Goal: Task Accomplishment & Management: Manage account settings

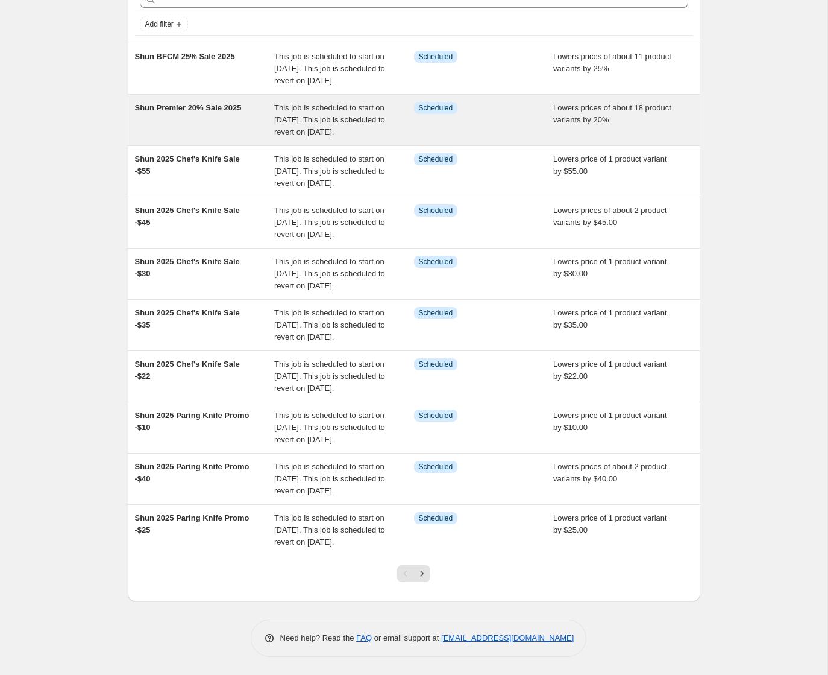
scroll to position [187, 0]
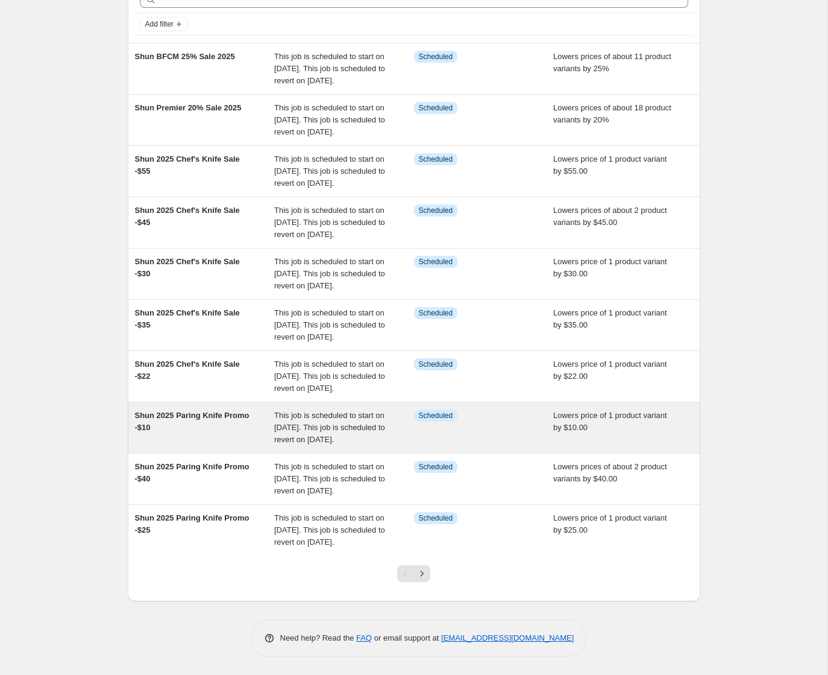
click at [368, 410] on span "This job is scheduled to start on [DATE]. This job is scheduled to revert on [D…" at bounding box center [329, 426] width 111 height 33
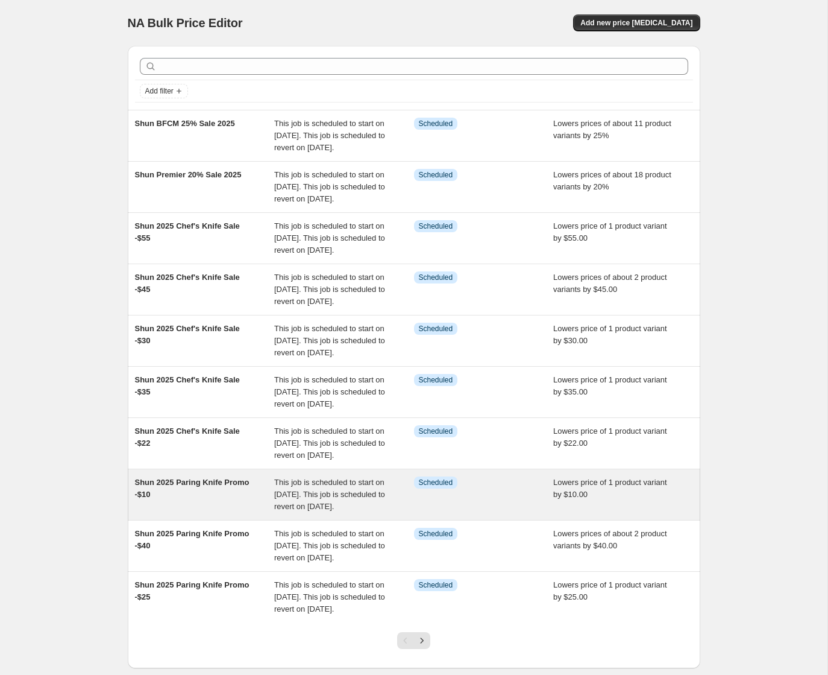
select select "by"
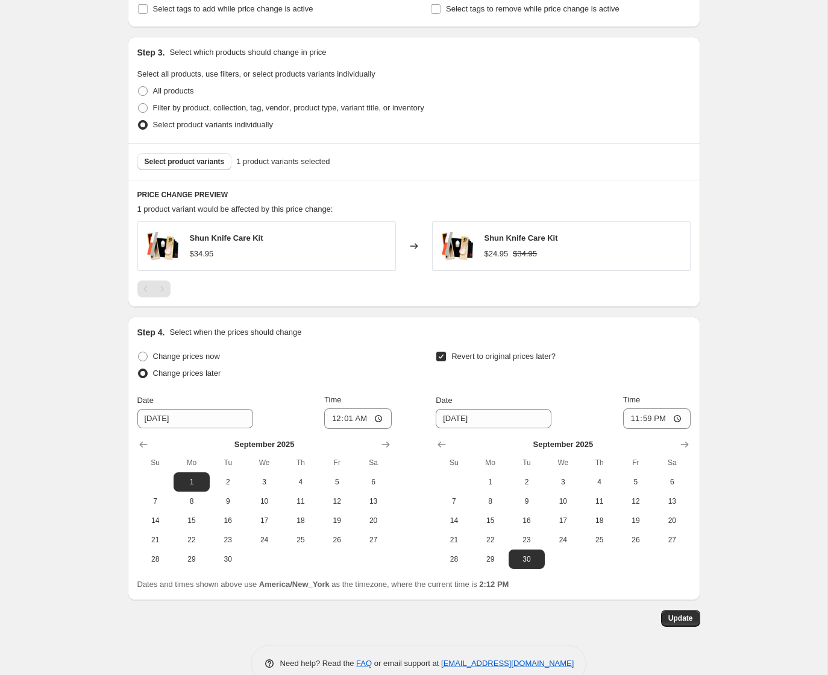
scroll to position [625, 0]
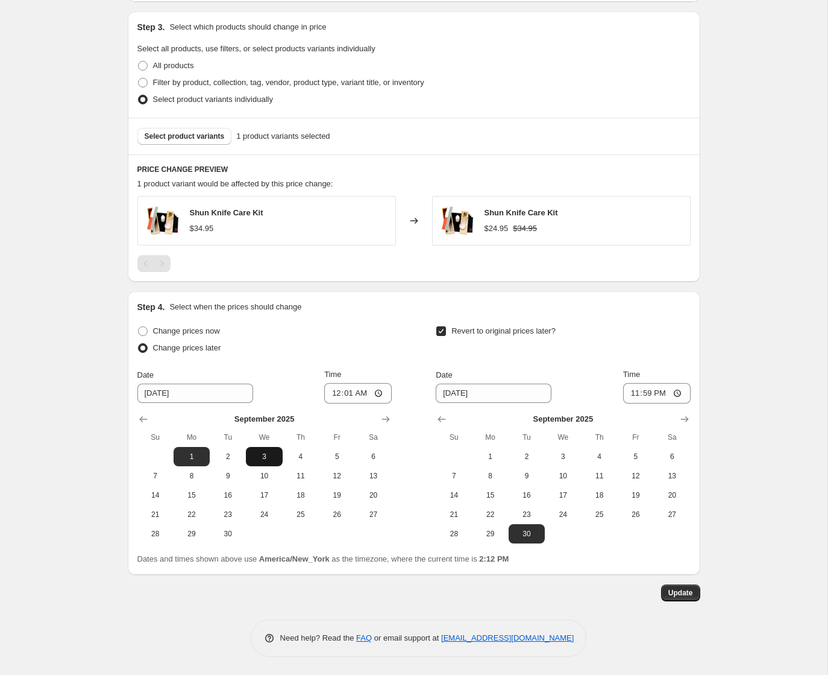
click at [266, 459] on span "3" at bounding box center [264, 456] width 27 height 10
type input "[DATE]"
click at [678, 594] on span "Update" at bounding box center [680, 593] width 25 height 10
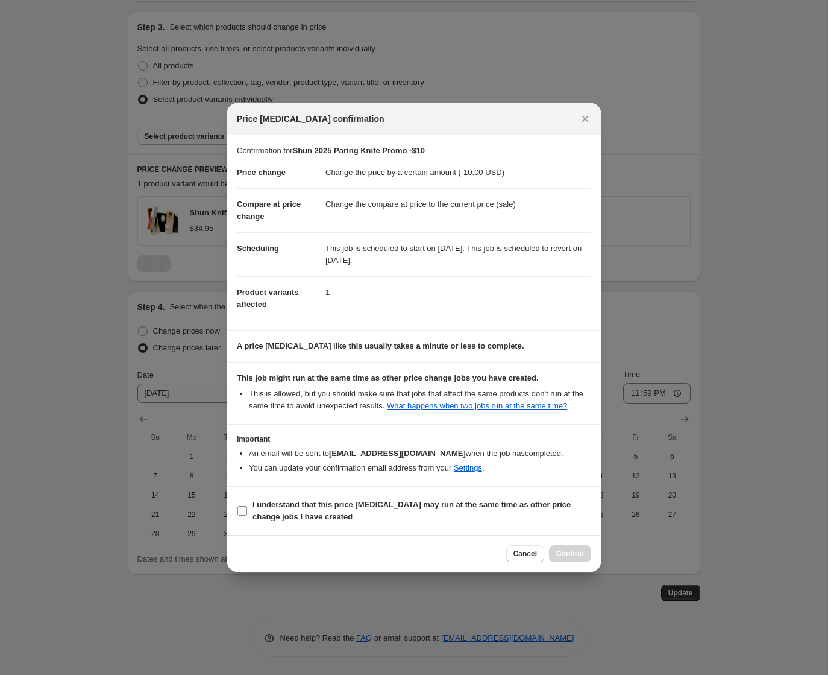
click at [237, 514] on input "I understand that this price change job may run at the same time as other price…" at bounding box center [242, 511] width 10 height 10
checkbox input "true"
click at [562, 558] on span "Confirm" at bounding box center [570, 554] width 28 height 10
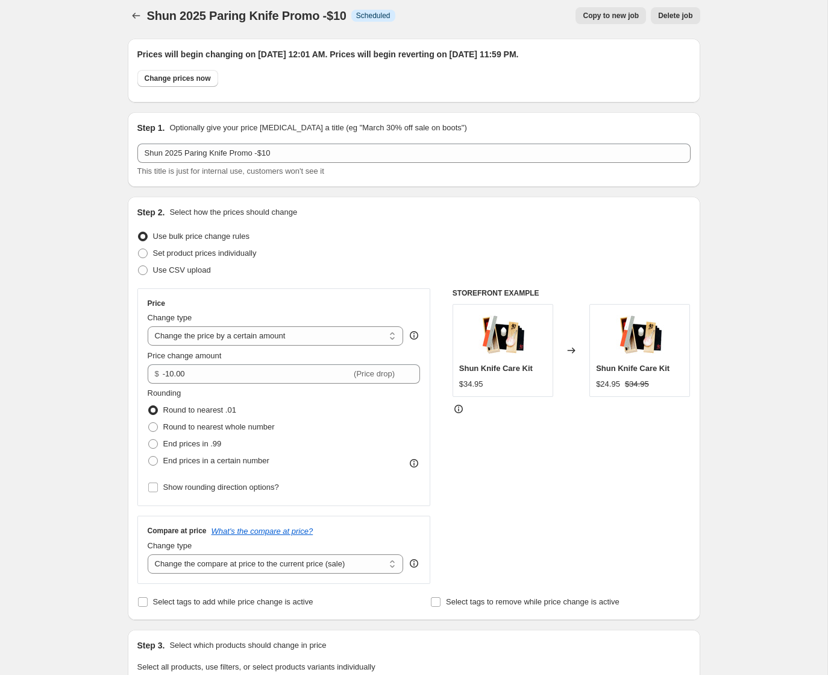
scroll to position [0, 0]
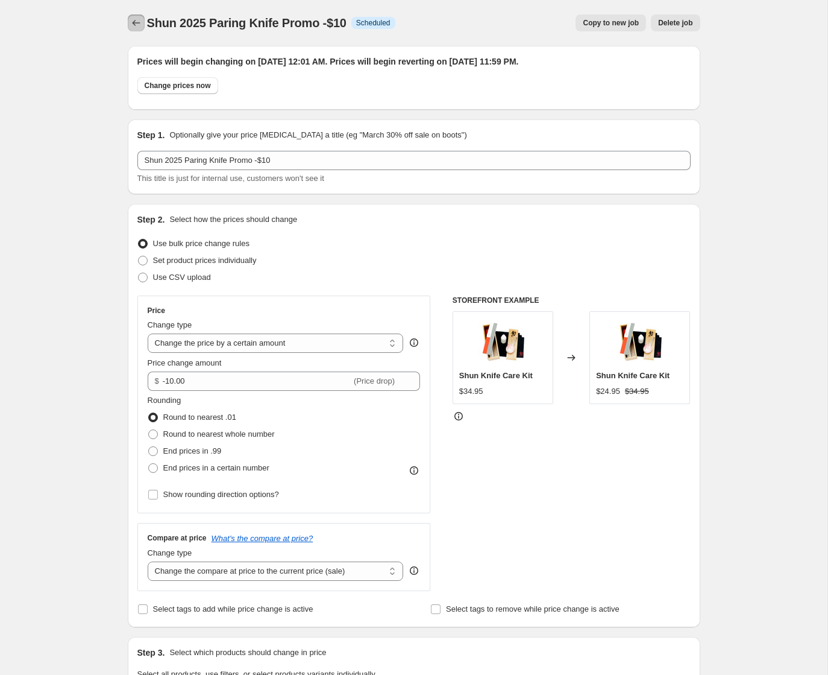
click at [136, 22] on icon "Price change jobs" at bounding box center [136, 23] width 12 height 12
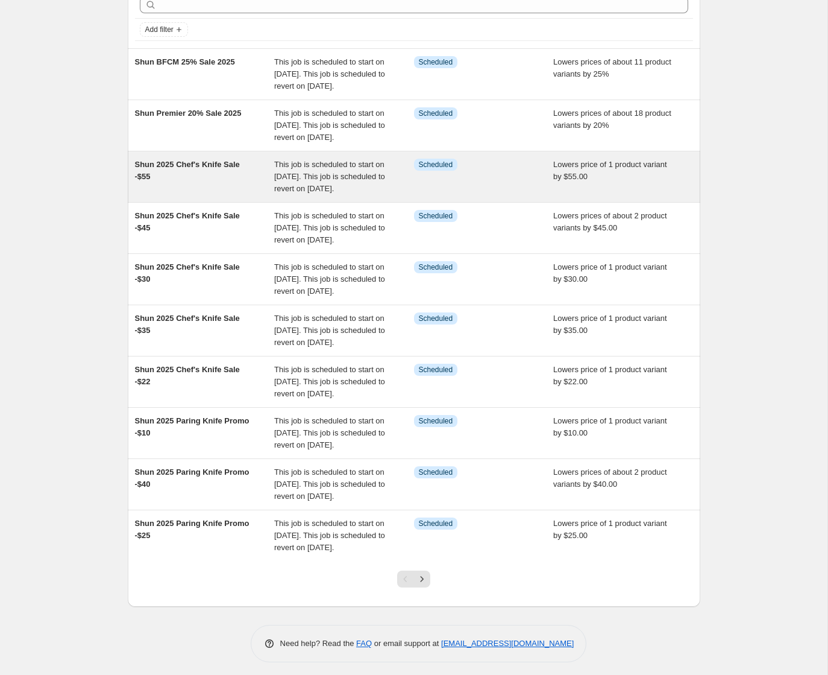
scroll to position [187, 0]
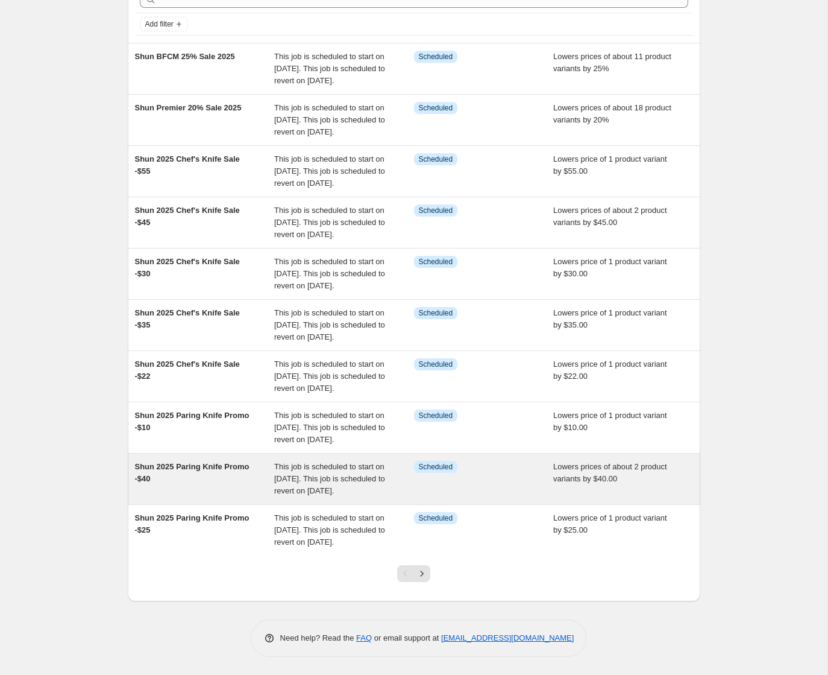
click at [355, 462] on span "This job is scheduled to start on September 1, 2025. This job is scheduled to r…" at bounding box center [329, 478] width 111 height 33
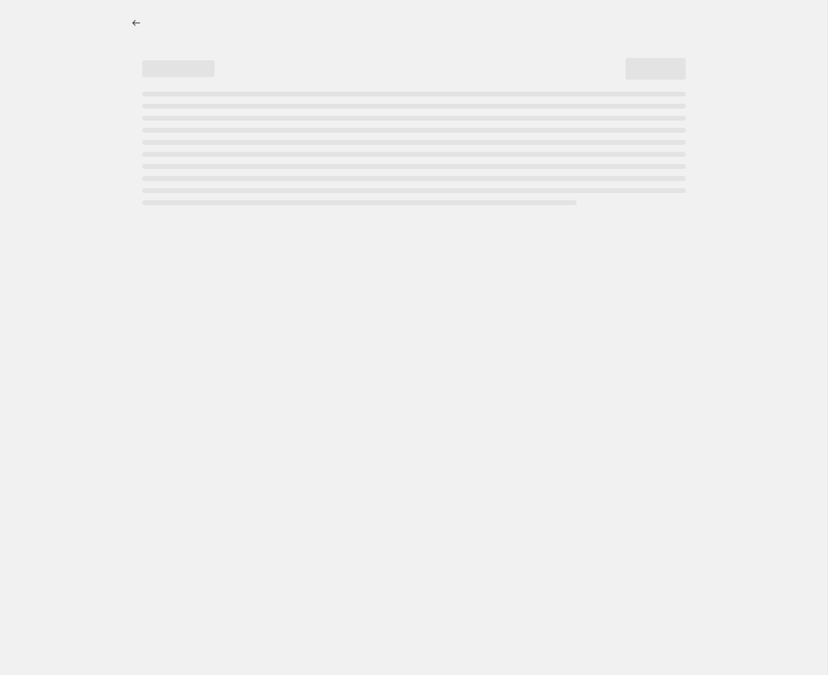
select select "by"
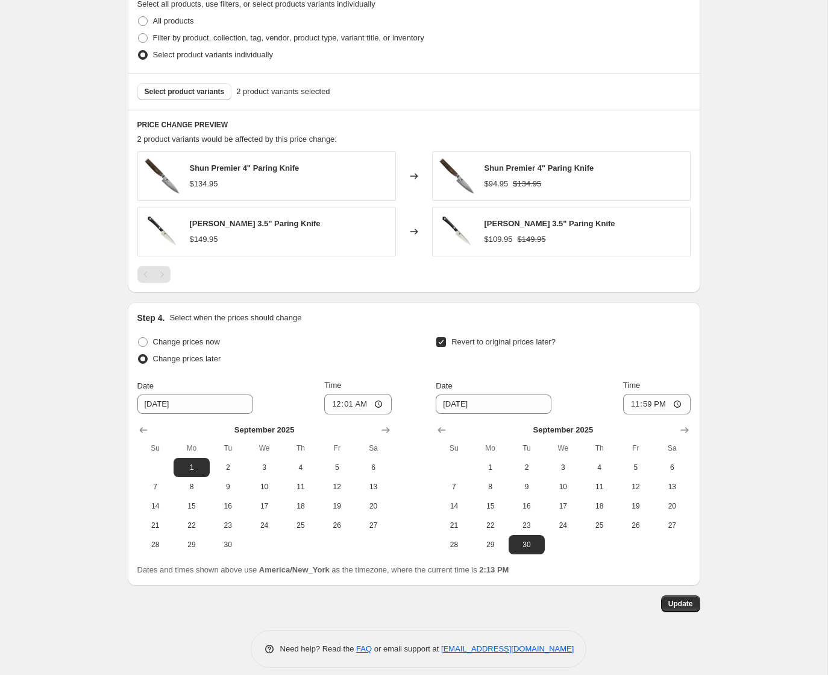
scroll to position [672, 0]
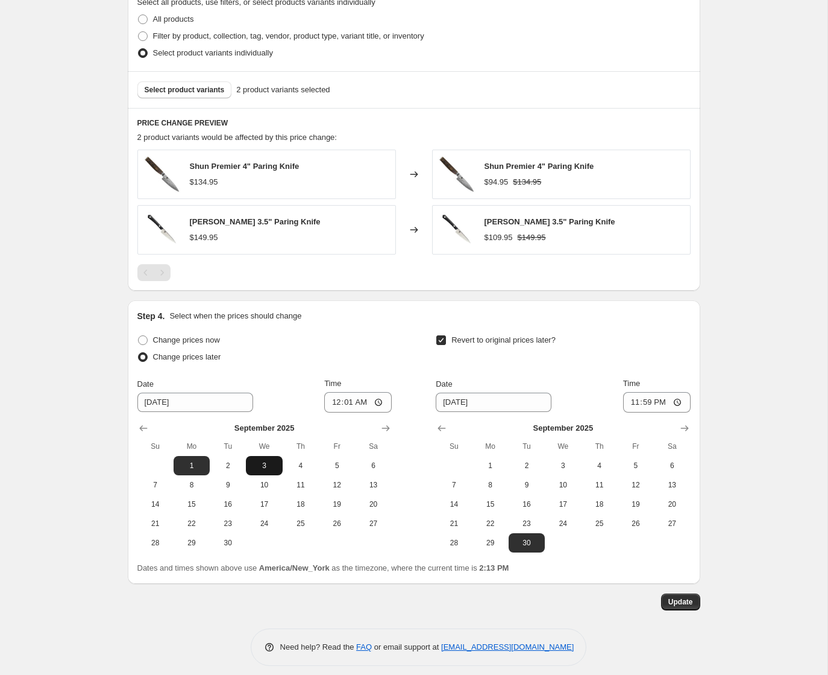
click at [260, 469] on span "3" at bounding box center [264, 466] width 27 height 10
type input "9/3/2025"
click at [687, 602] on span "Update" at bounding box center [680, 602] width 25 height 10
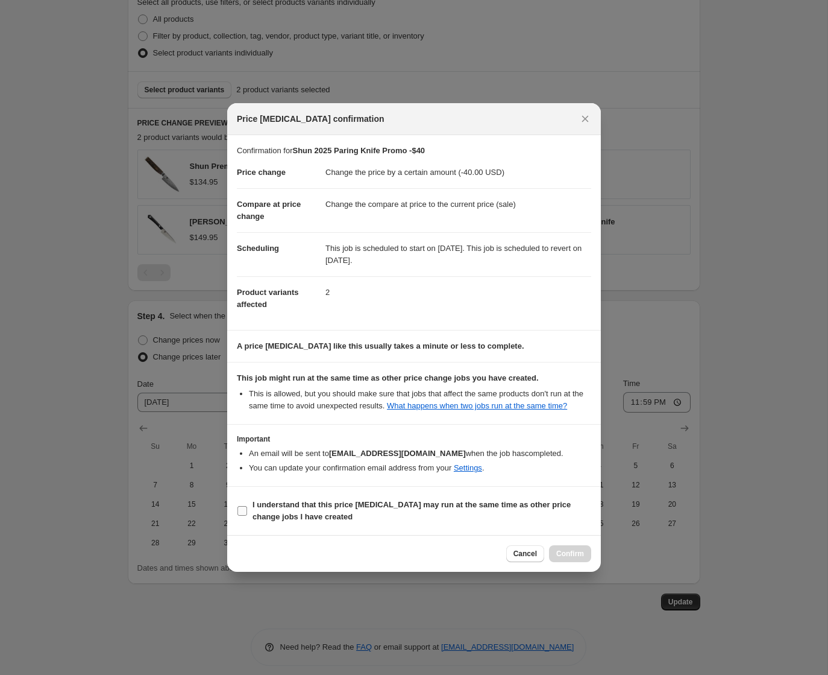
click at [306, 511] on b "I understand that this price change job may run at the same time as other price…" at bounding box center [412, 510] width 318 height 21
click at [247, 511] on input "I understand that this price change job may run at the same time as other price…" at bounding box center [242, 511] width 10 height 10
checkbox input "true"
click at [574, 558] on span "Confirm" at bounding box center [570, 554] width 28 height 10
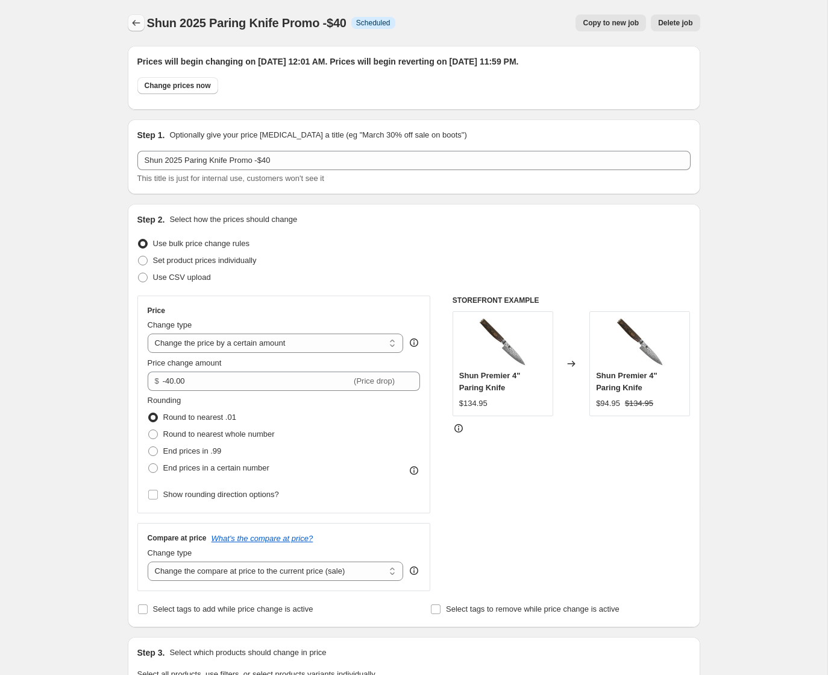
click at [130, 15] on button "Price change jobs" at bounding box center [136, 22] width 17 height 17
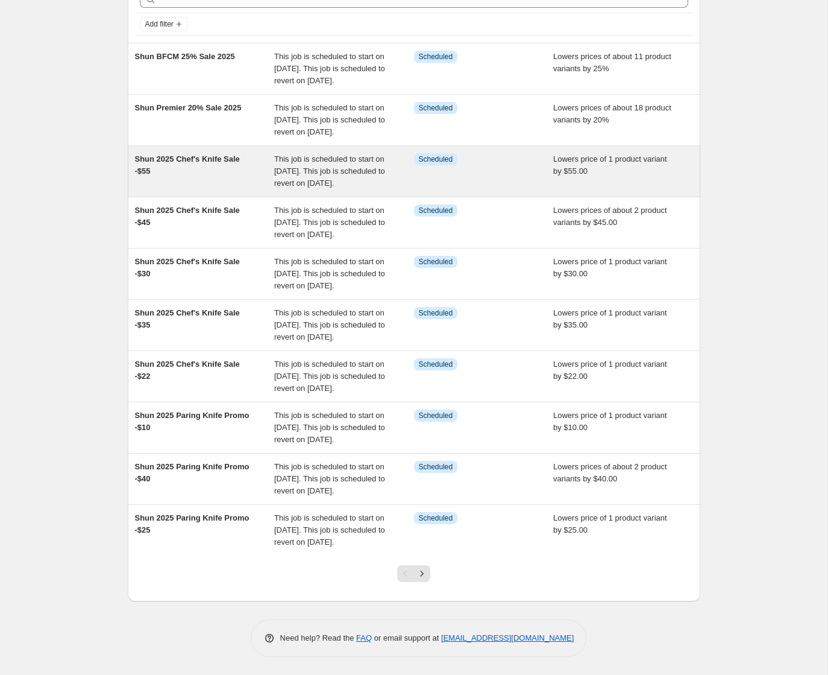
scroll to position [187, 0]
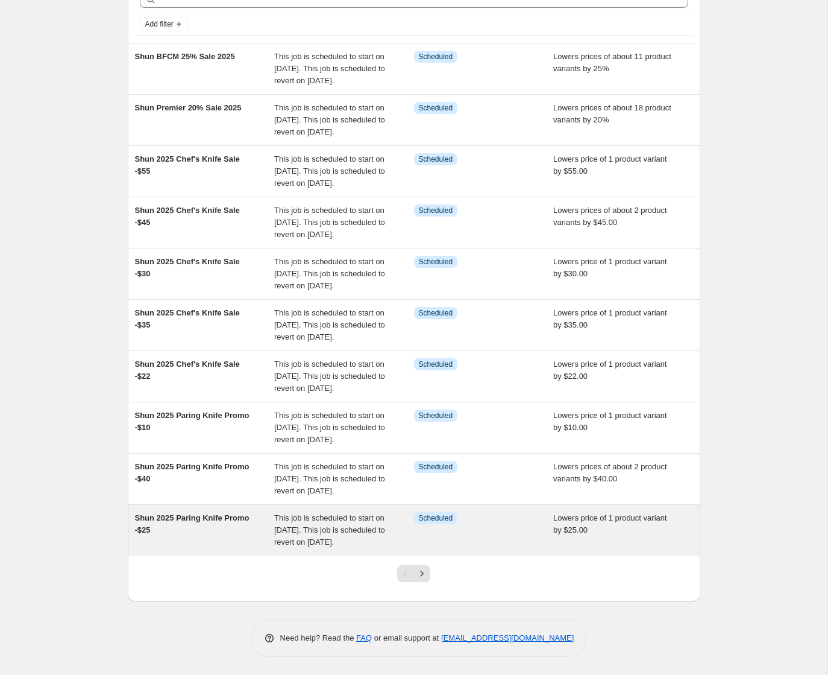
click at [335, 523] on div "This job is scheduled to start on September 1, 2025. This job is scheduled to r…" at bounding box center [344, 530] width 140 height 36
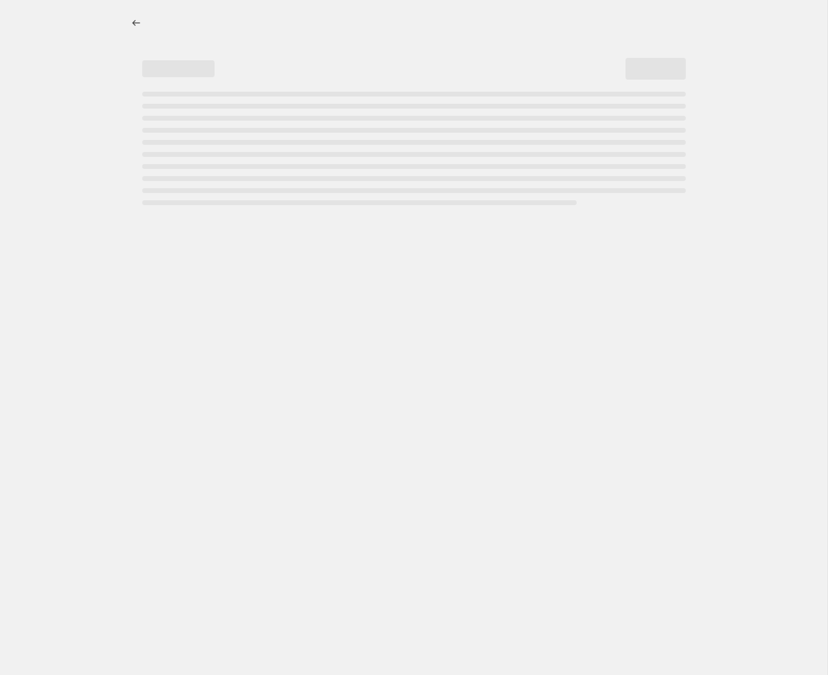
select select "by"
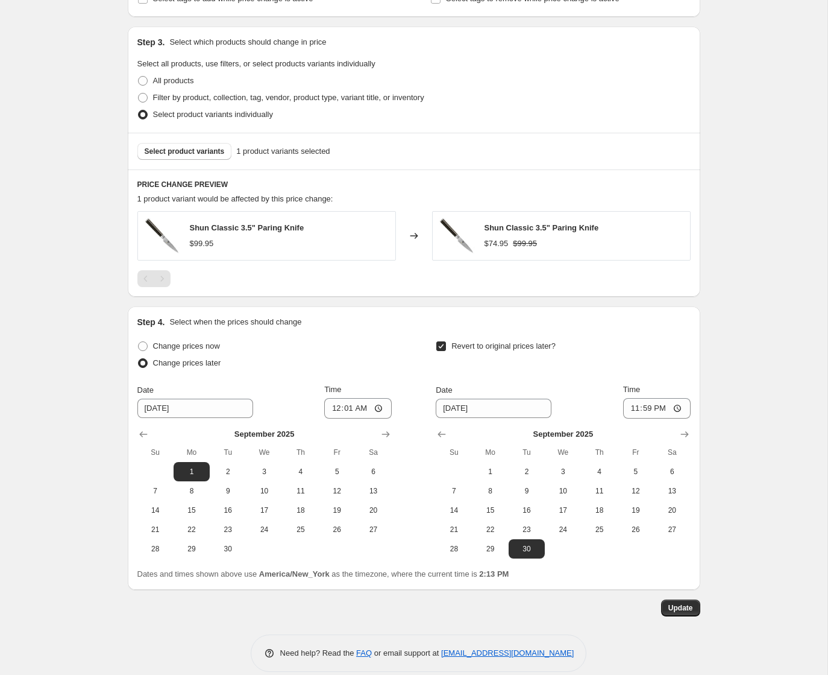
scroll to position [625, 0]
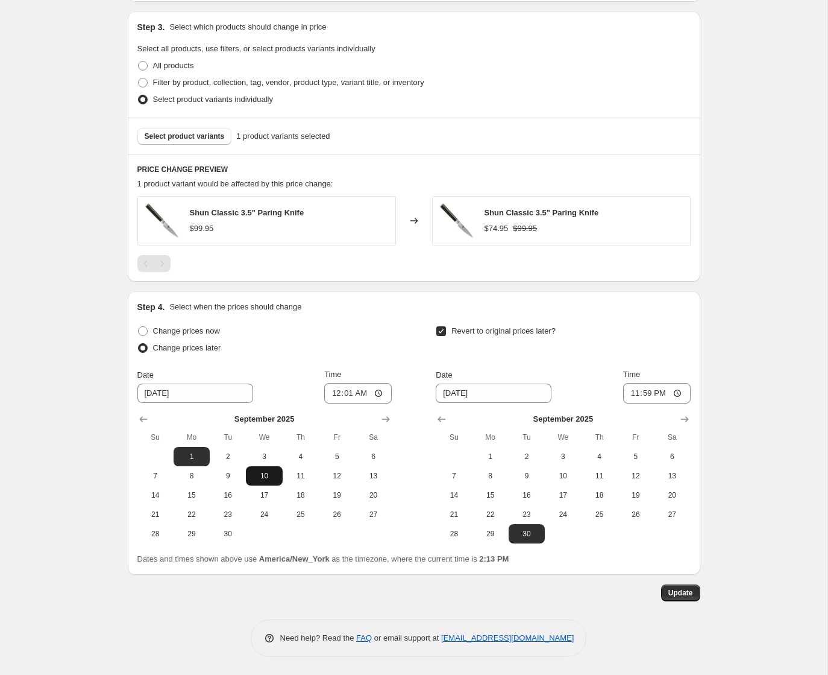
click at [266, 466] on button "10" at bounding box center [264, 475] width 36 height 19
click at [266, 459] on span "3" at bounding box center [264, 456] width 27 height 10
type input "9/3/2025"
click at [672, 594] on span "Update" at bounding box center [680, 593] width 25 height 10
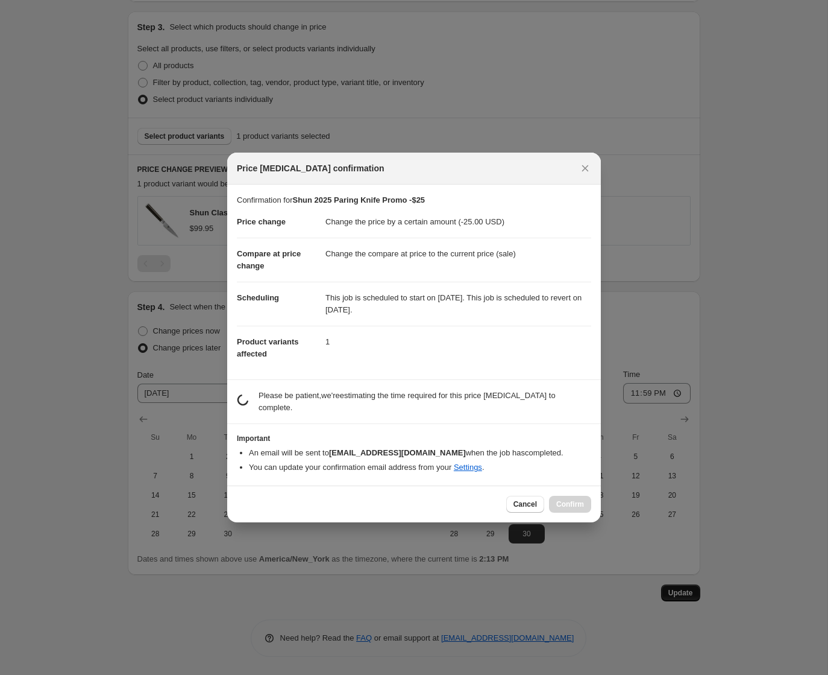
scroll to position [0, 0]
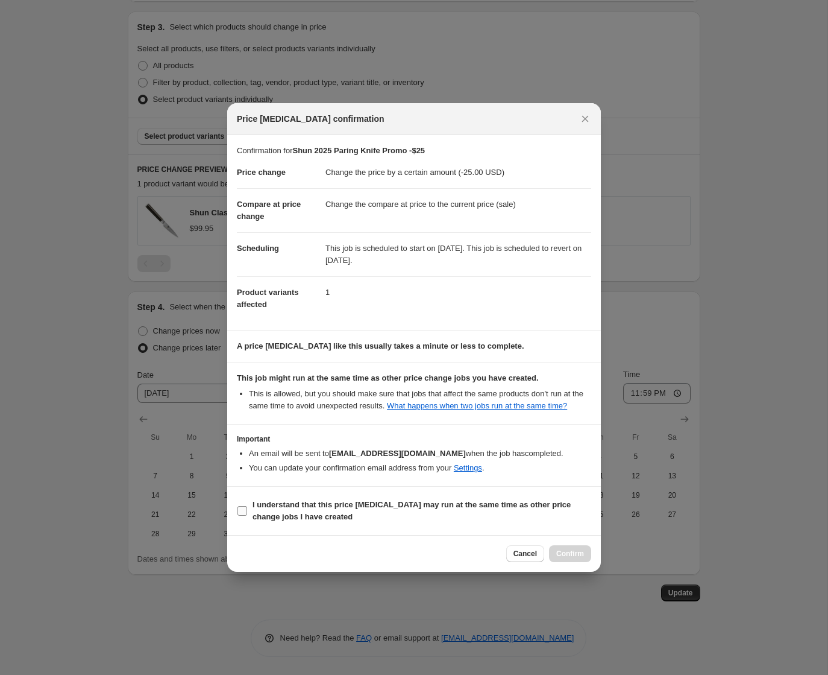
click at [371, 509] on b "I understand that this price change job may run at the same time as other price…" at bounding box center [412, 510] width 318 height 21
click at [247, 509] on input "I understand that this price change job may run at the same time as other price…" at bounding box center [242, 511] width 10 height 10
checkbox input "true"
click at [576, 558] on span "Confirm" at bounding box center [570, 554] width 28 height 10
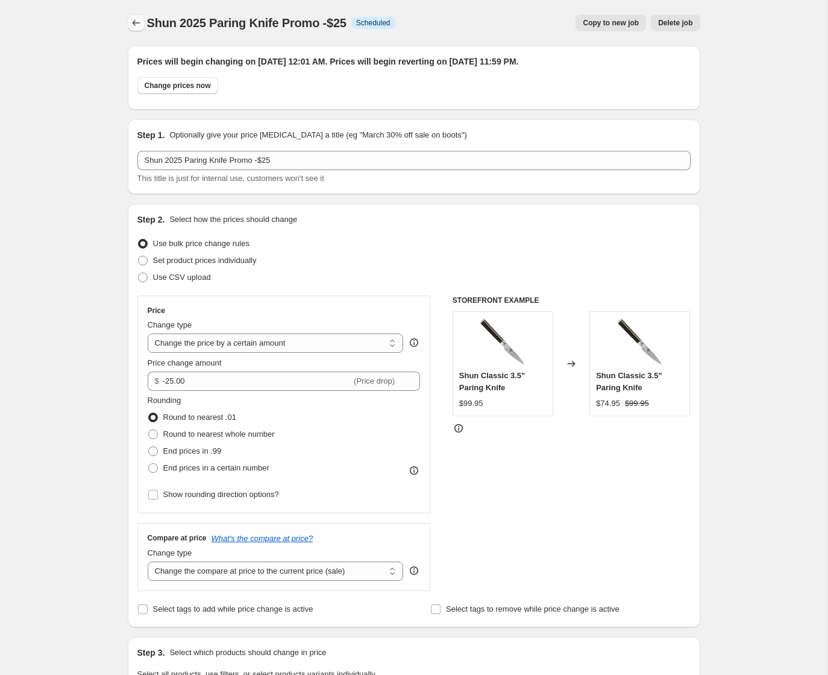
click at [133, 19] on icon "Price change jobs" at bounding box center [136, 23] width 12 height 12
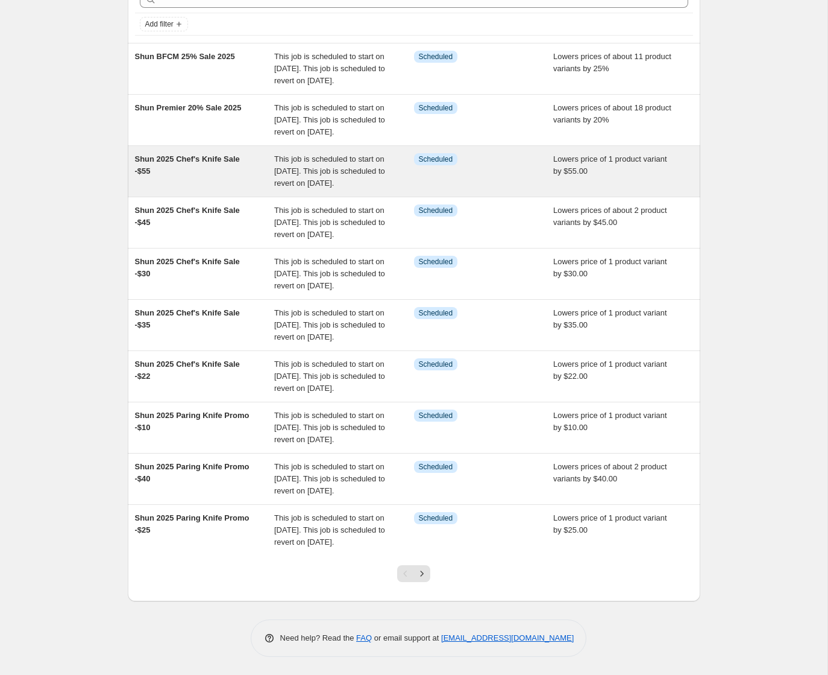
scroll to position [187, 0]
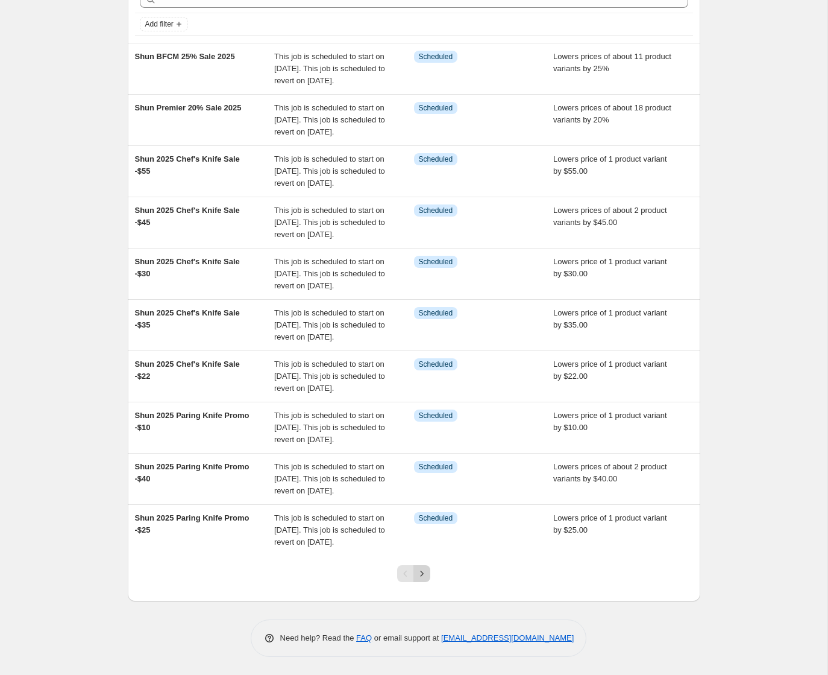
click at [422, 576] on icon "Next" at bounding box center [422, 573] width 12 height 12
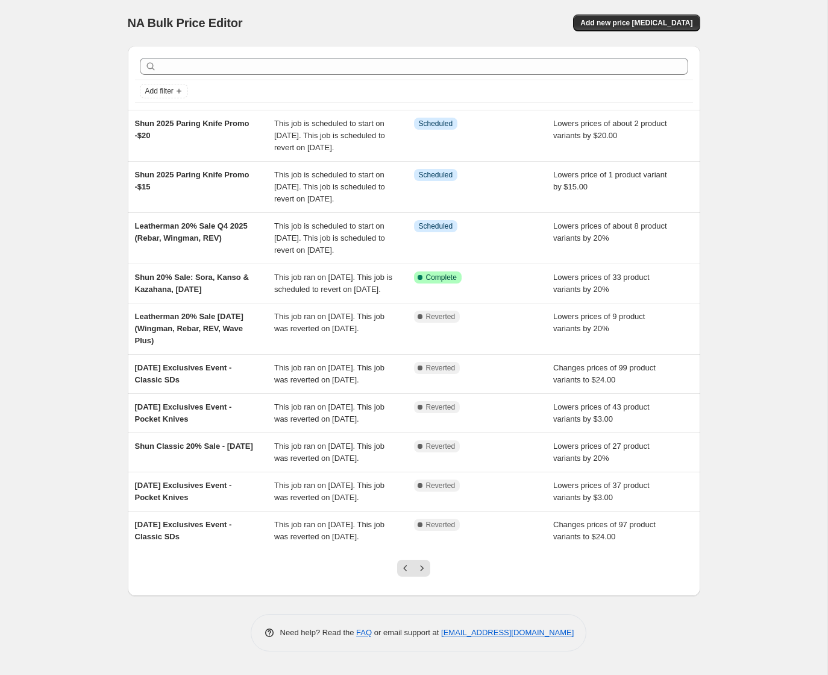
scroll to position [0, 0]
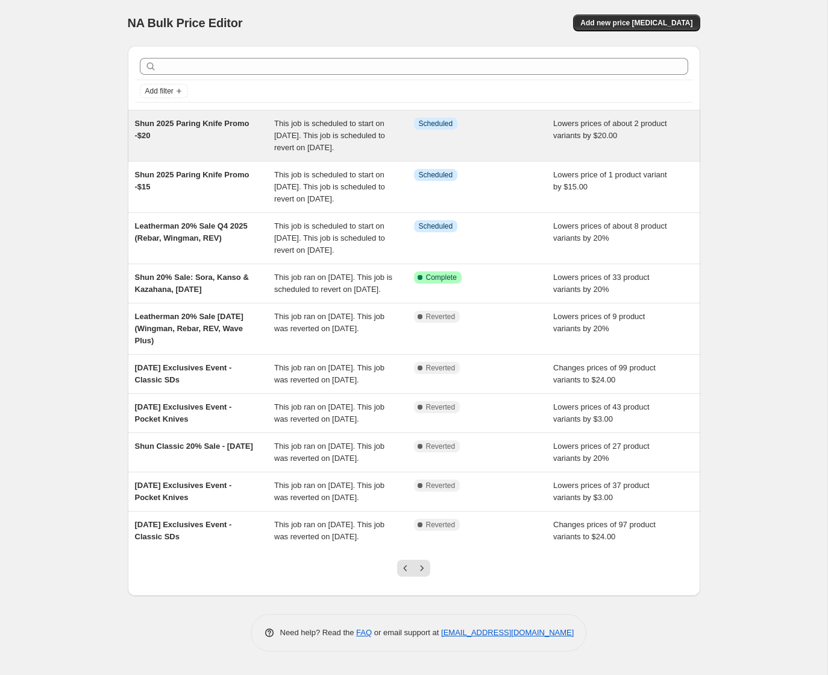
click at [312, 149] on span "This job is scheduled to start on September 1, 2025. This job is scheduled to r…" at bounding box center [329, 135] width 111 height 33
select select "by"
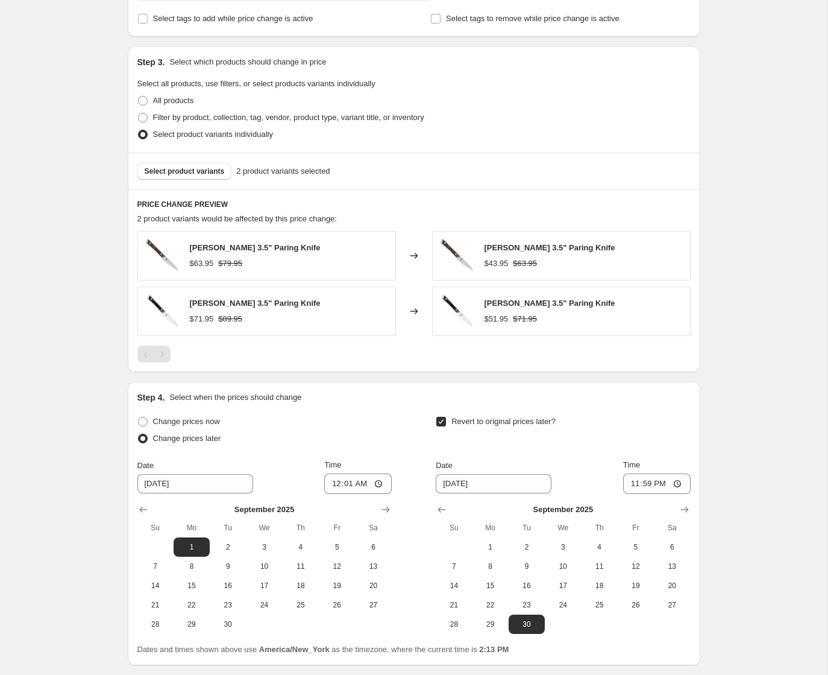
scroll to position [681, 0]
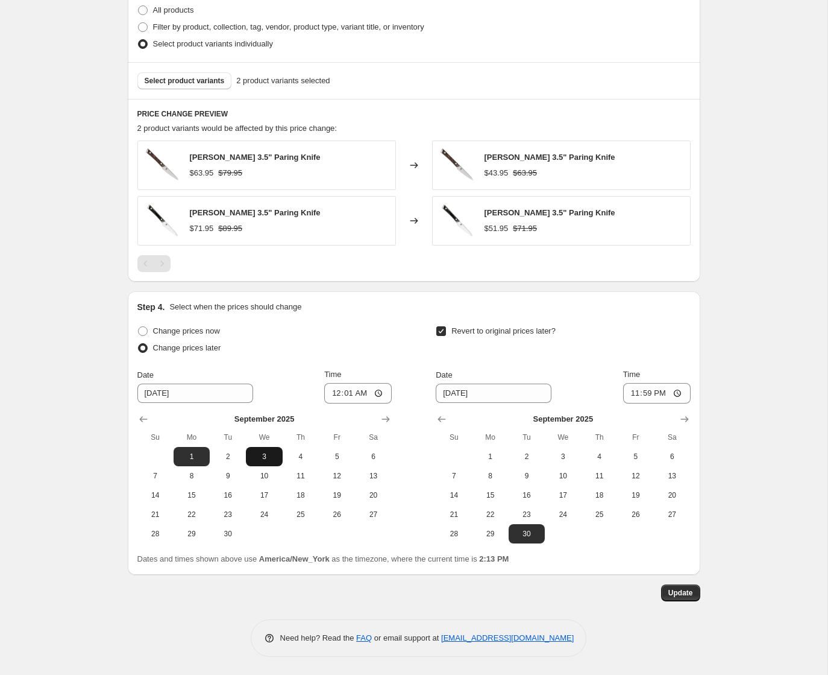
click at [268, 458] on span "3" at bounding box center [264, 456] width 27 height 10
type input "9/3/2025"
click at [674, 596] on span "Update" at bounding box center [680, 593] width 25 height 10
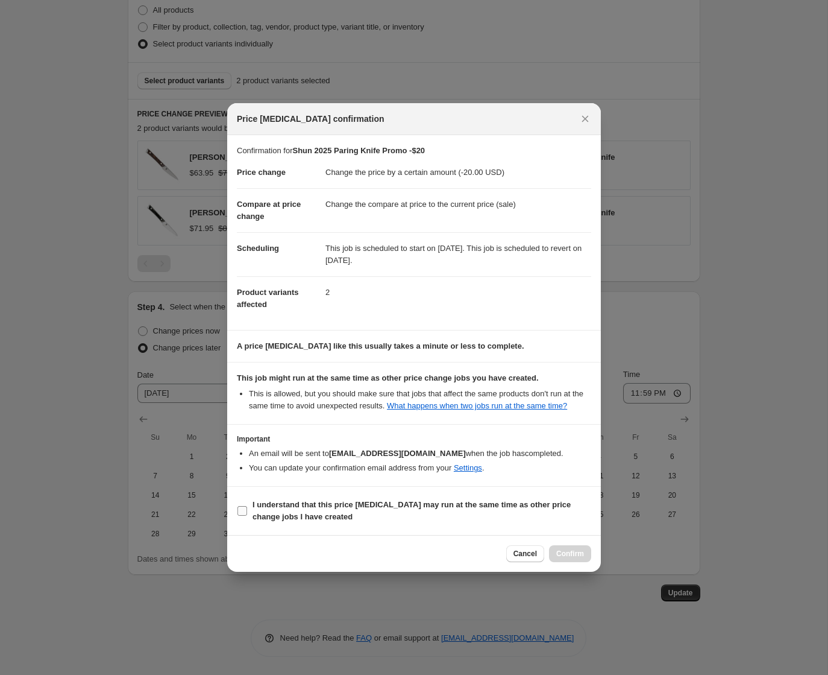
click at [392, 514] on b "I understand that this price change job may run at the same time as other price…" at bounding box center [412, 510] width 318 height 21
click at [247, 514] on input "I understand that this price change job may run at the same time as other price…" at bounding box center [242, 511] width 10 height 10
checkbox input "true"
click at [565, 558] on span "Confirm" at bounding box center [570, 554] width 28 height 10
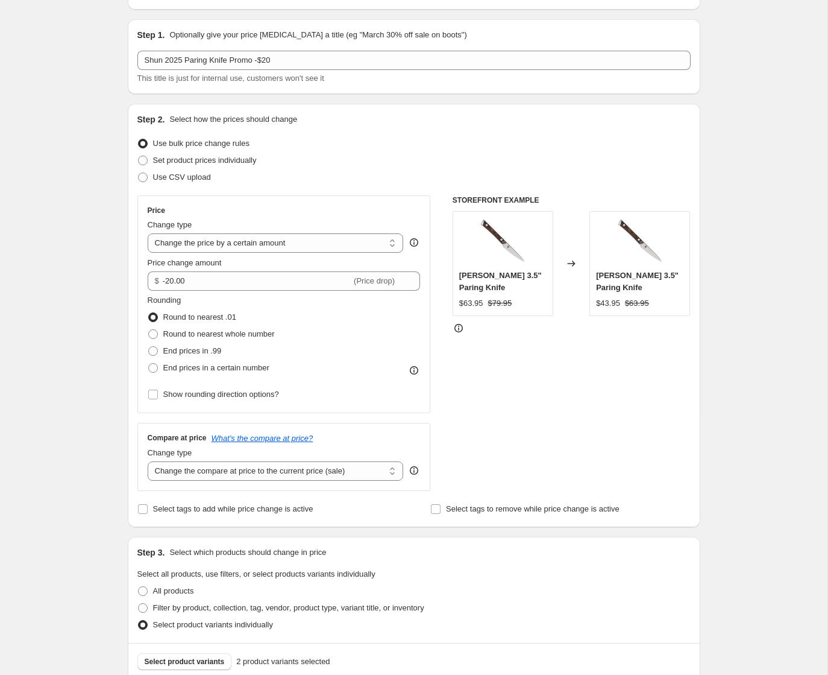
scroll to position [0, 0]
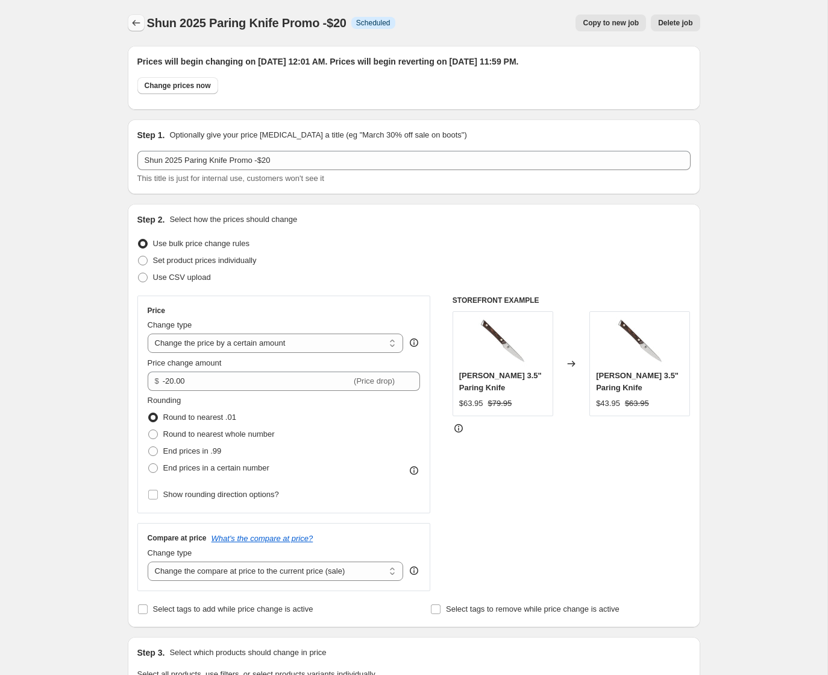
click at [140, 19] on icon "Price change jobs" at bounding box center [136, 23] width 12 height 12
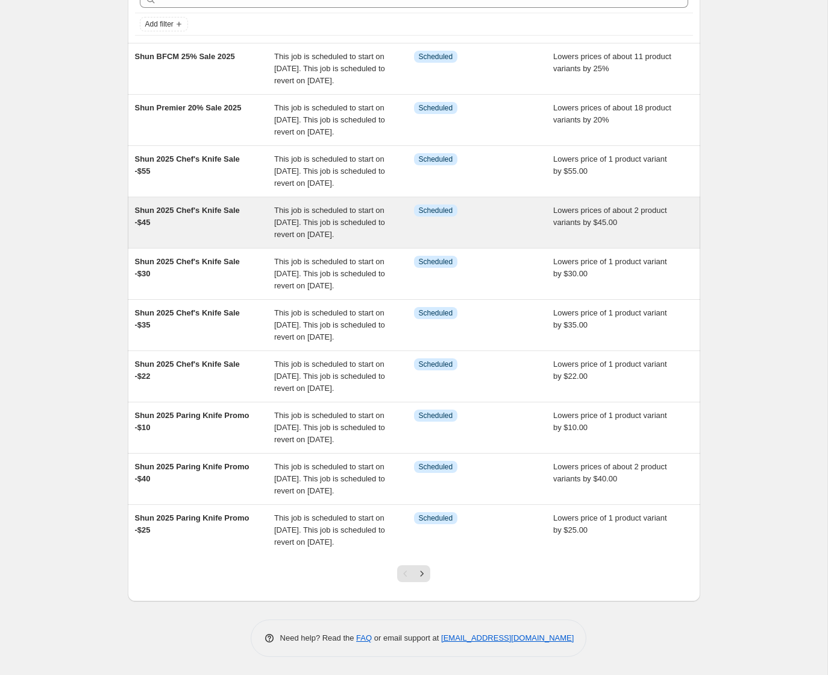
scroll to position [187, 0]
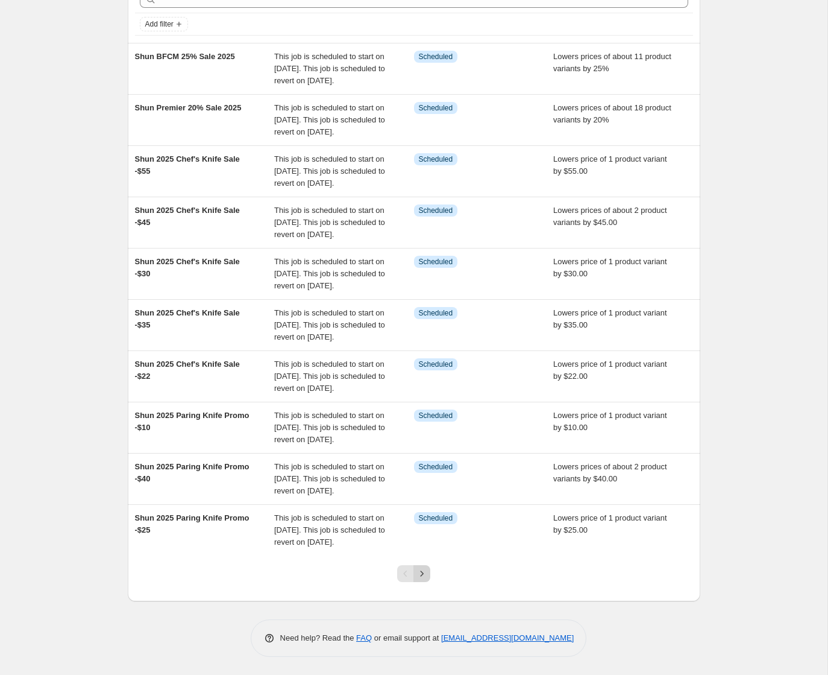
click at [421, 575] on icon "Next" at bounding box center [422, 573] width 12 height 12
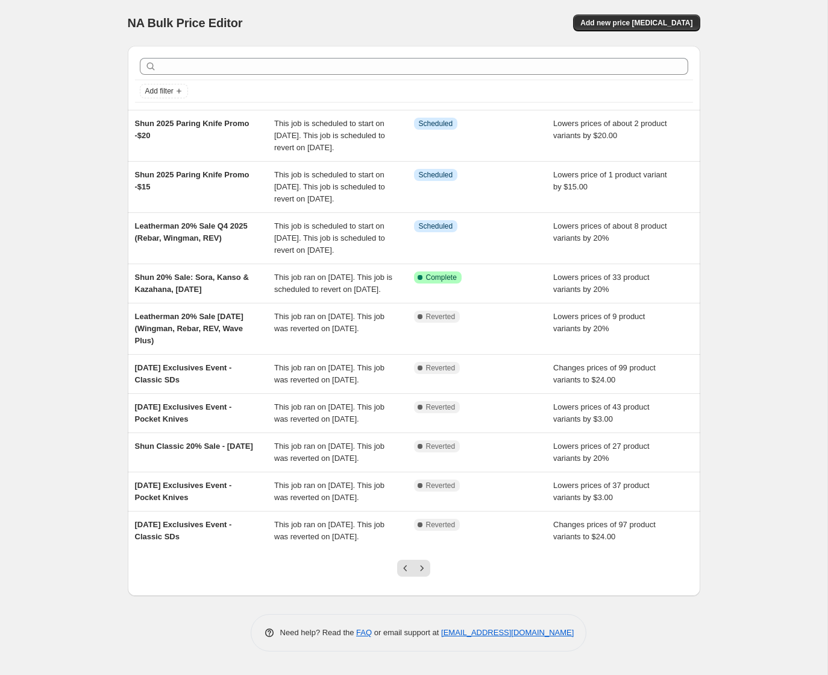
scroll to position [0, 0]
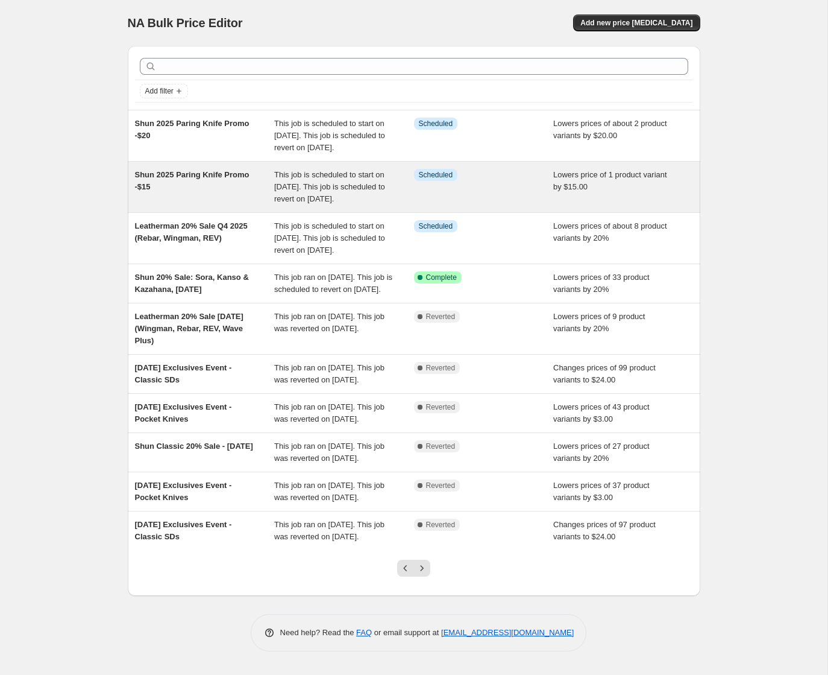
click at [344, 203] on span "This job is scheduled to start on September 1, 2025. This job is scheduled to r…" at bounding box center [329, 186] width 111 height 33
select select "by"
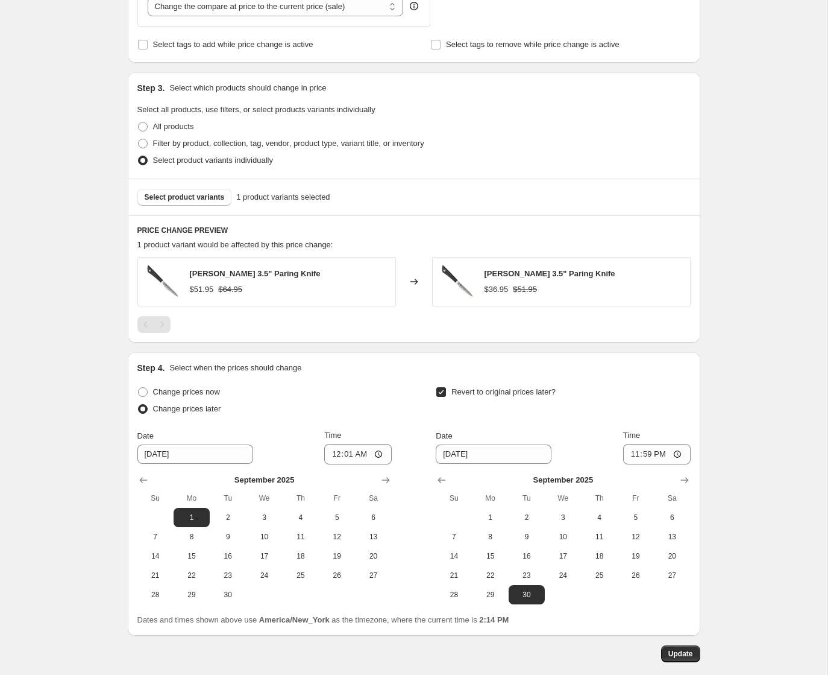
scroll to position [625, 0]
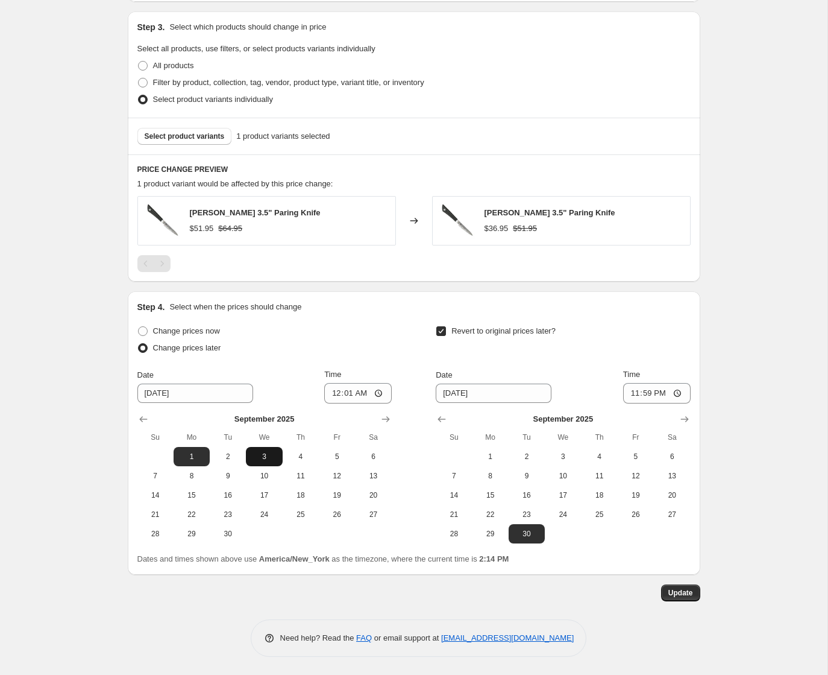
click at [261, 449] on button "3" at bounding box center [264, 456] width 36 height 19
type input "9/3/2025"
click at [685, 596] on span "Update" at bounding box center [680, 593] width 25 height 10
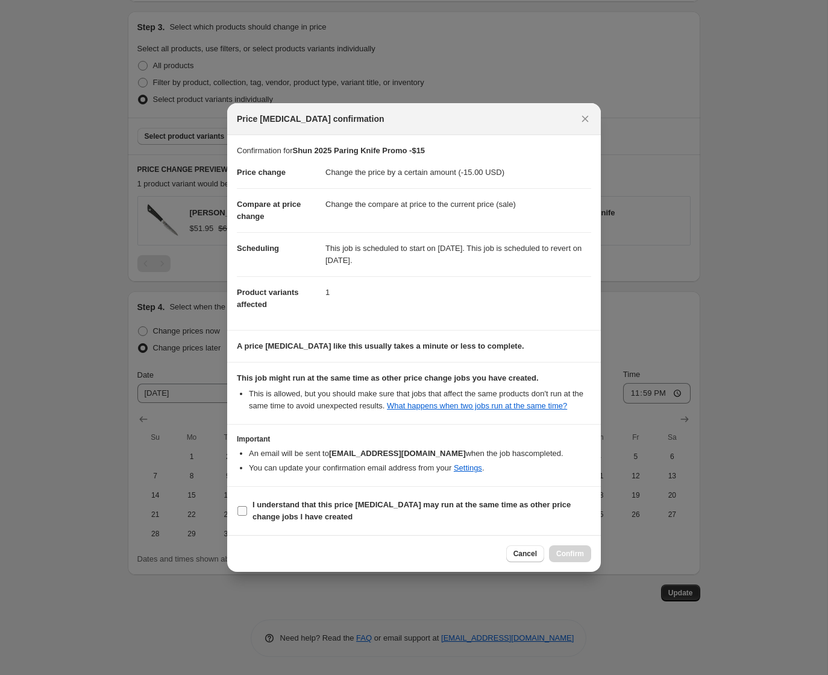
click at [268, 509] on b "I understand that this price change job may run at the same time as other price…" at bounding box center [412, 510] width 318 height 21
click at [247, 509] on input "I understand that this price change job may run at the same time as other price…" at bounding box center [242, 511] width 10 height 10
checkbox input "true"
click at [569, 558] on span "Confirm" at bounding box center [570, 554] width 28 height 10
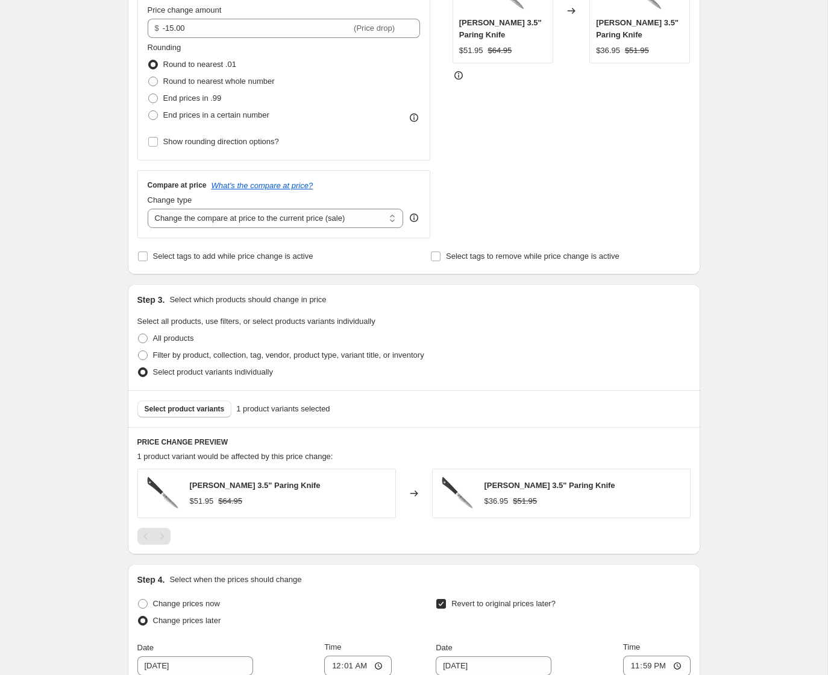
scroll to position [0, 0]
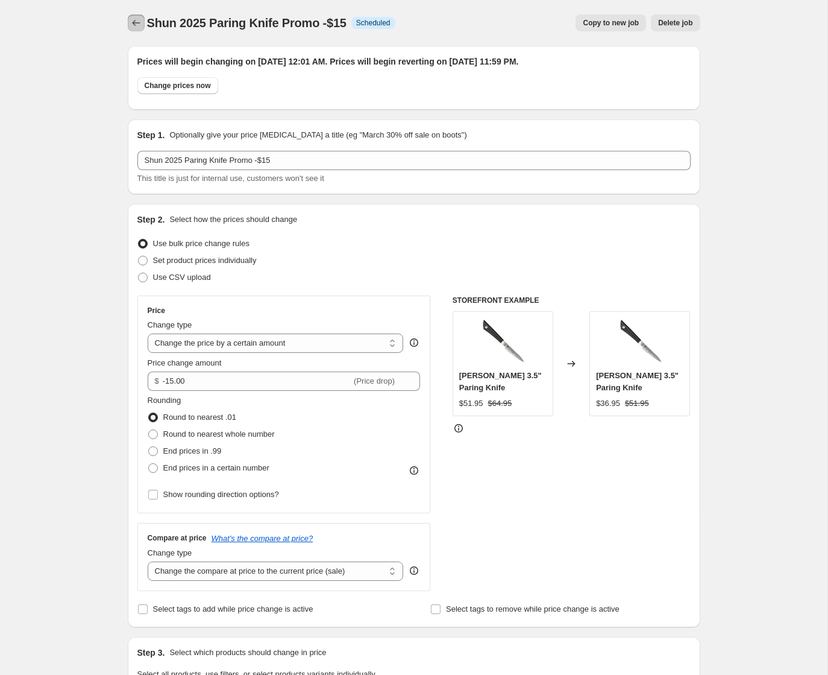
click at [139, 23] on icon "Price change jobs" at bounding box center [136, 23] width 12 height 12
